Goal: Find contact information: Obtain details needed to contact an individual or organization

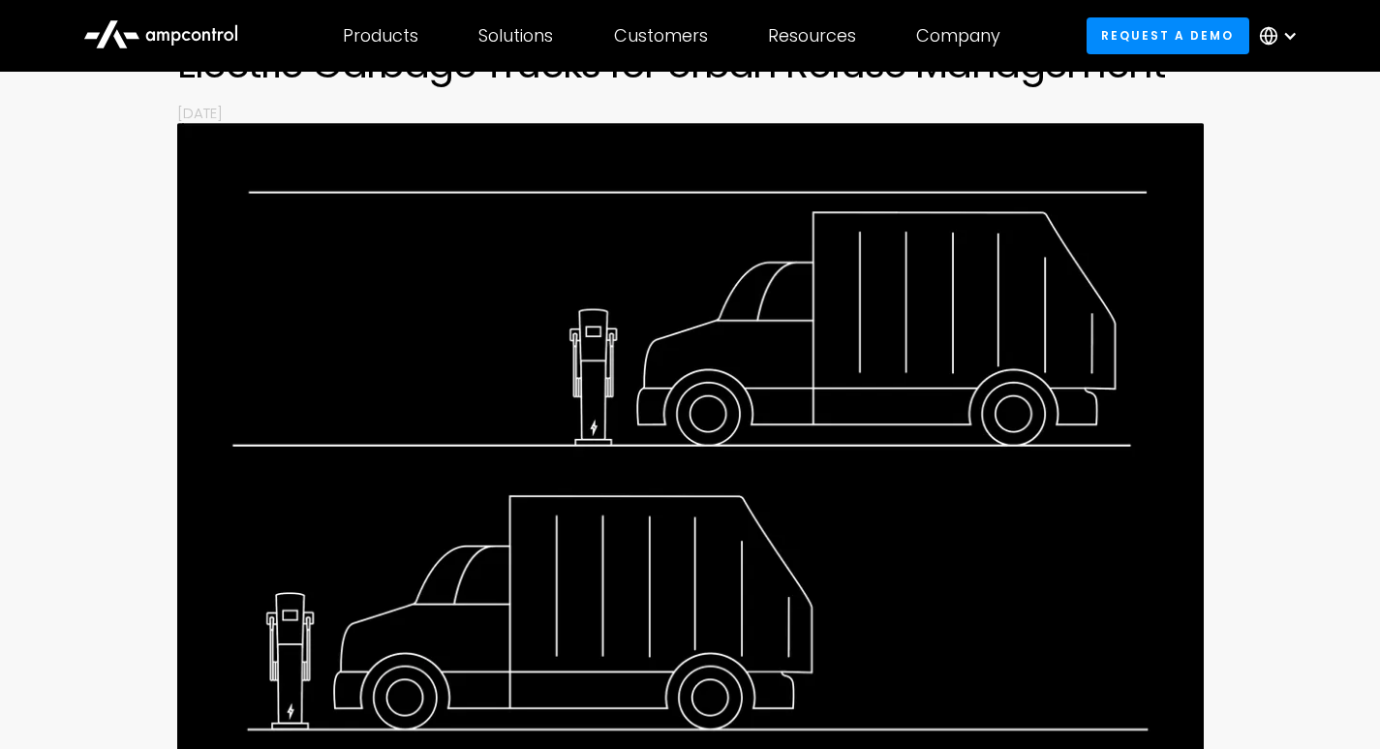
scroll to position [5921, 0]
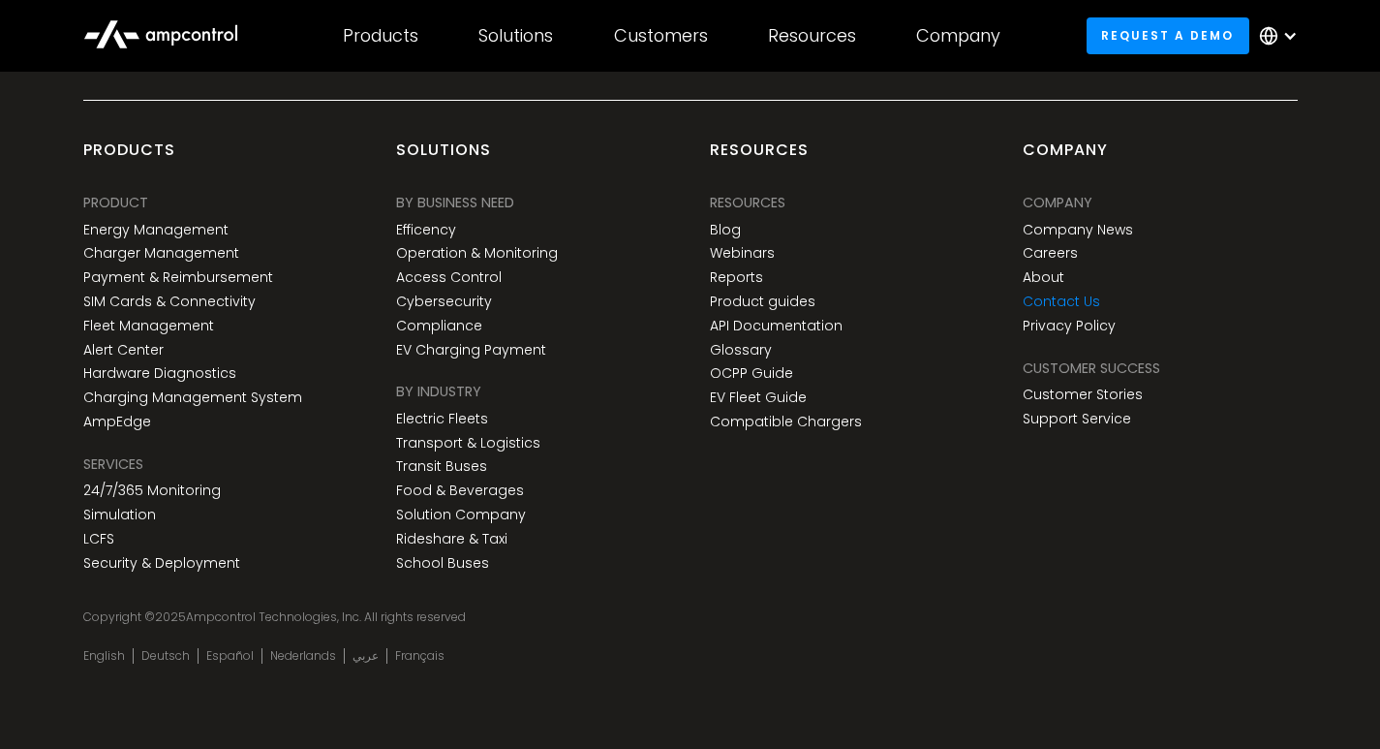
click at [1060, 304] on link "Contact Us" at bounding box center [1061, 301] width 77 height 16
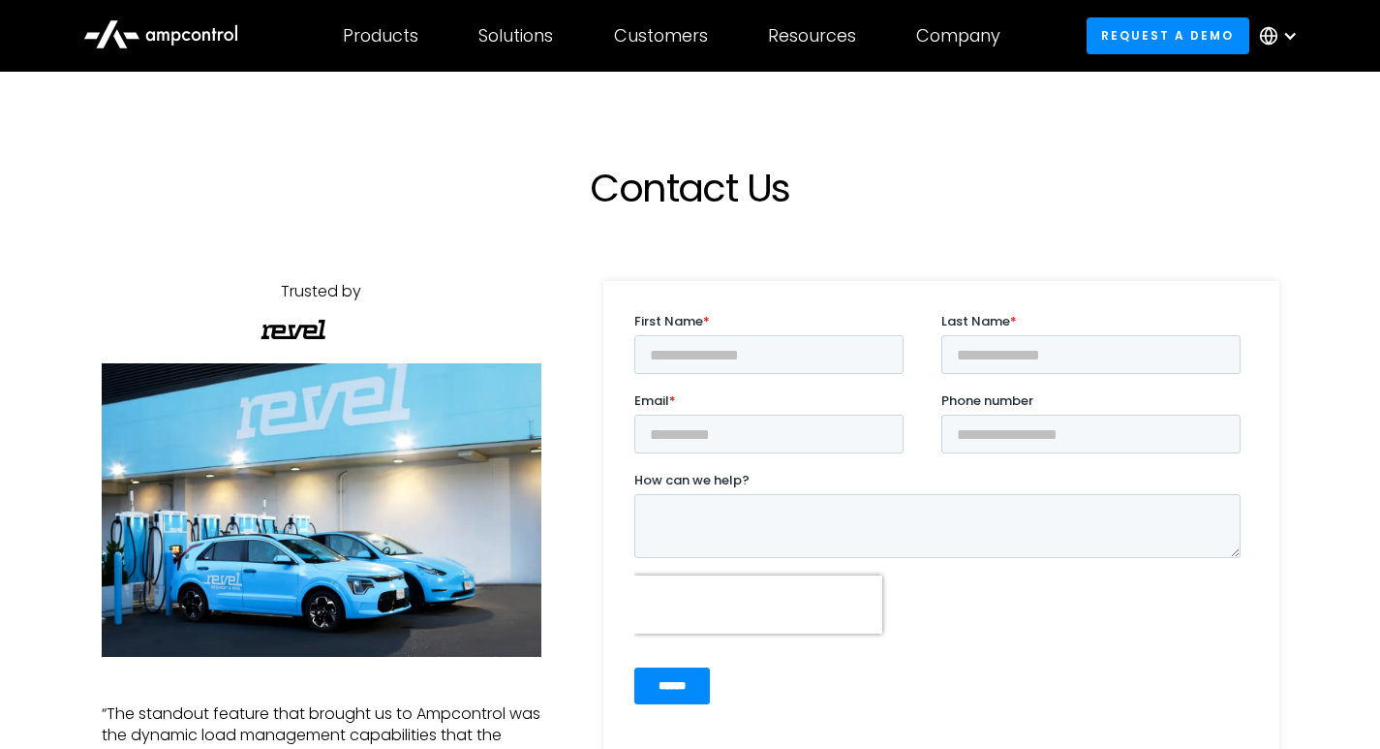
scroll to position [581, 0]
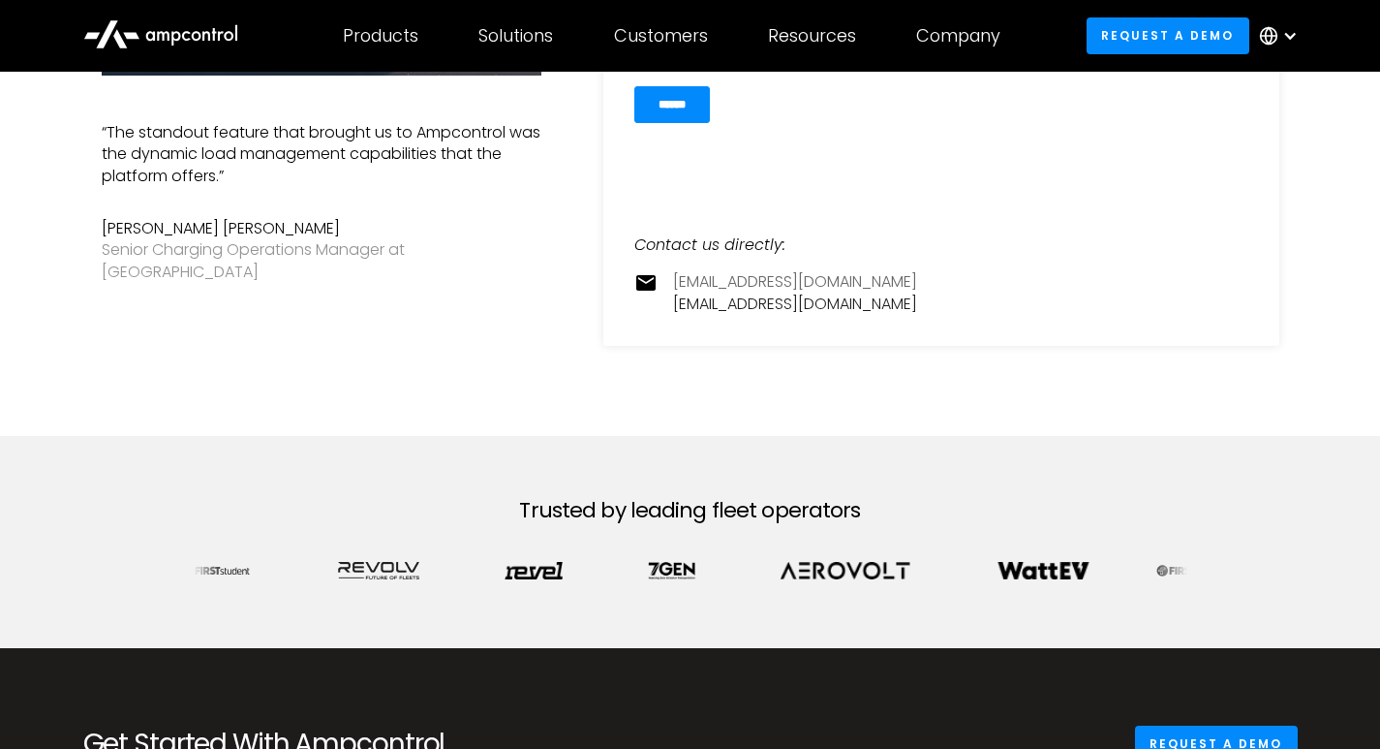
click at [716, 276] on link "[EMAIL_ADDRESS][DOMAIN_NAME]" at bounding box center [795, 281] width 244 height 21
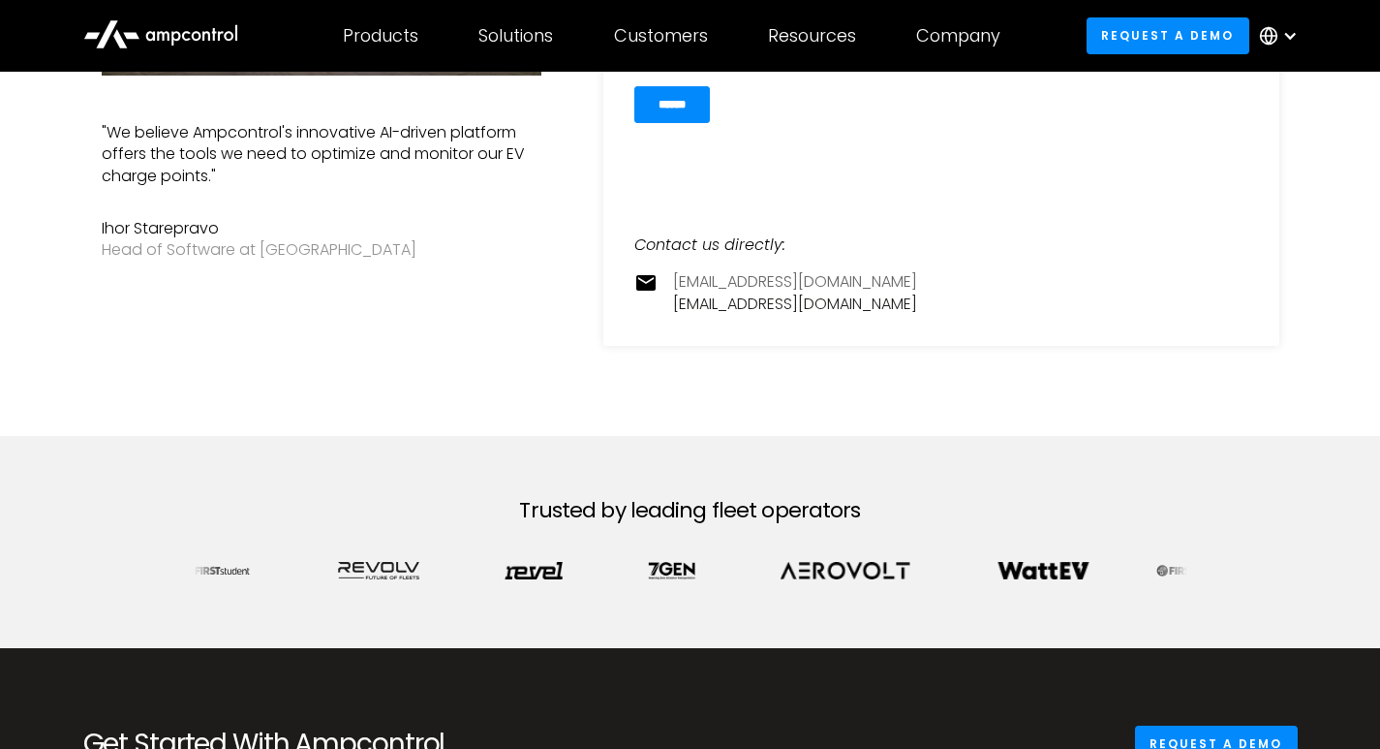
click at [716, 276] on link "[EMAIL_ADDRESS][DOMAIN_NAME]" at bounding box center [795, 281] width 244 height 21
copy link "[EMAIL_ADDRESS][DOMAIN_NAME]"
drag, startPoint x: 897, startPoint y: 273, endPoint x: 668, endPoint y: 290, distance: 229.2
click at [668, 290] on div "[EMAIL_ADDRESS][DOMAIN_NAME] [EMAIL_ADDRESS][DOMAIN_NAME]" at bounding box center [941, 293] width 614 height 44
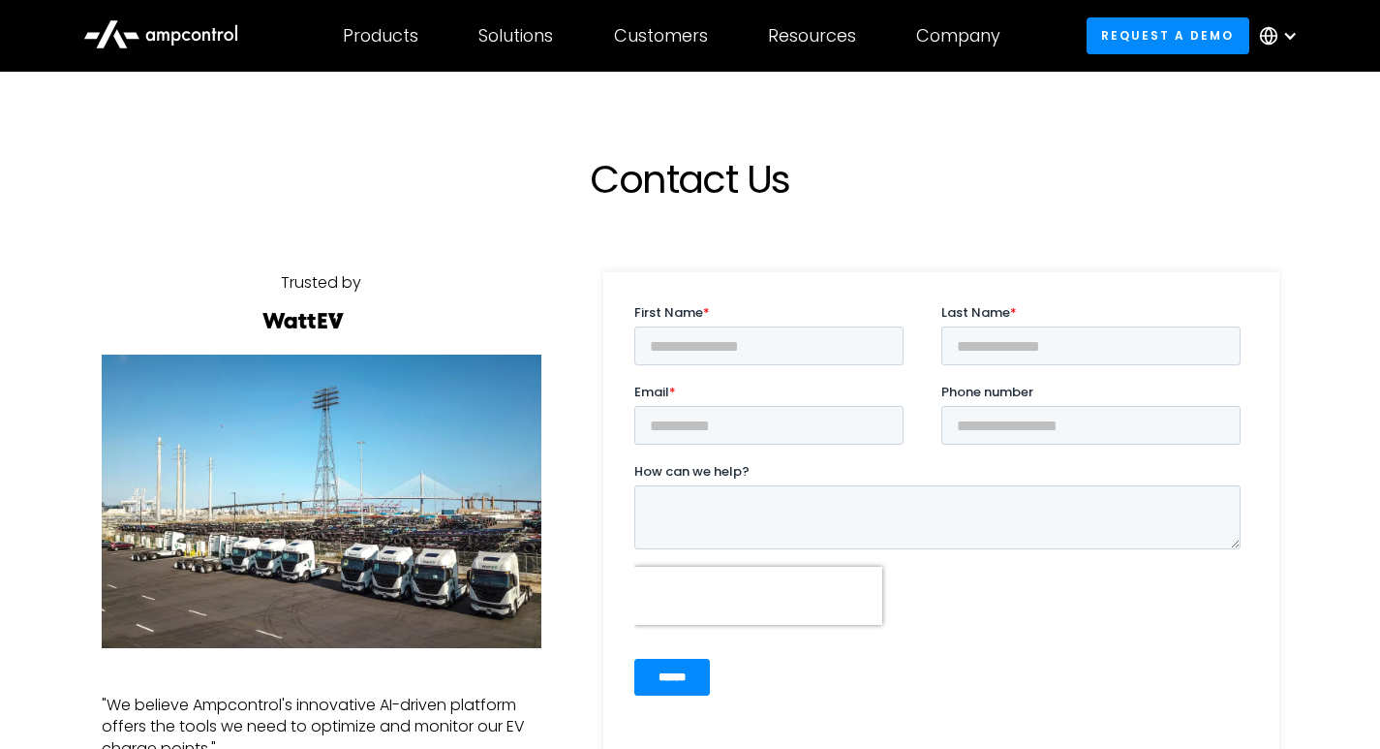
scroll to position [0, 0]
